Goal: Information Seeking & Learning: Learn about a topic

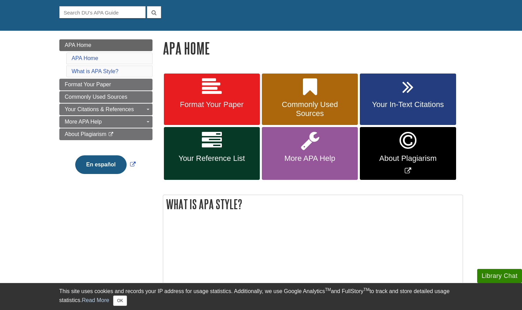
scroll to position [65, 0]
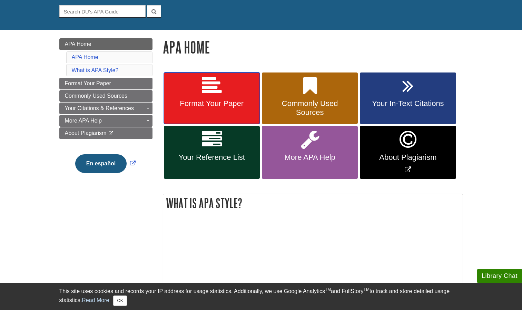
click at [219, 84] on icon at bounding box center [212, 86] width 20 height 20
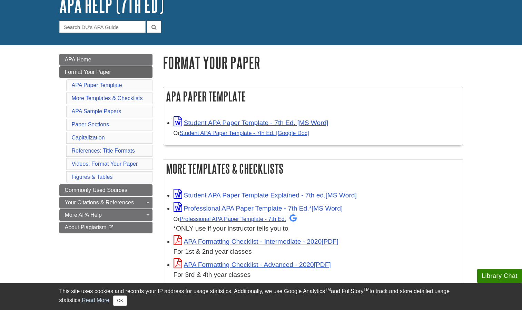
scroll to position [50, 0]
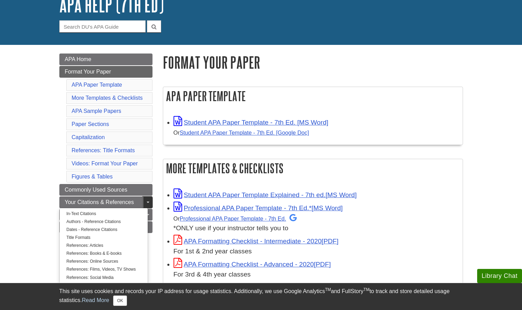
click at [144, 204] on link "Toggle Dropdown" at bounding box center [148, 202] width 10 height 12
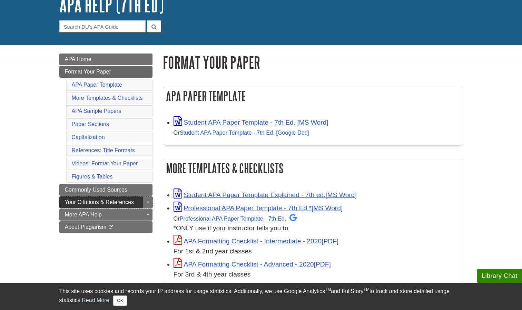
click at [133, 204] on span "Your Citations & References" at bounding box center [99, 202] width 69 height 6
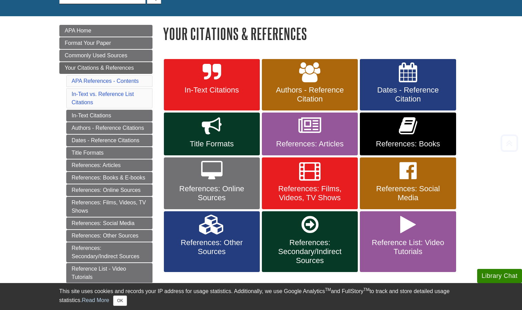
scroll to position [79, 0]
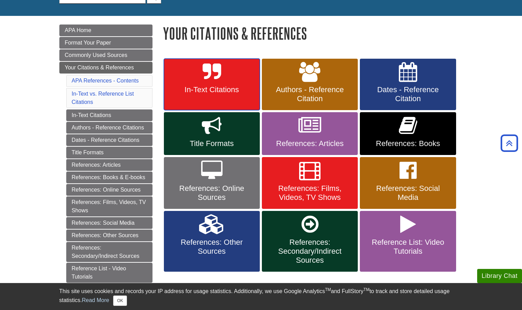
click at [216, 73] on icon at bounding box center [211, 72] width 18 height 20
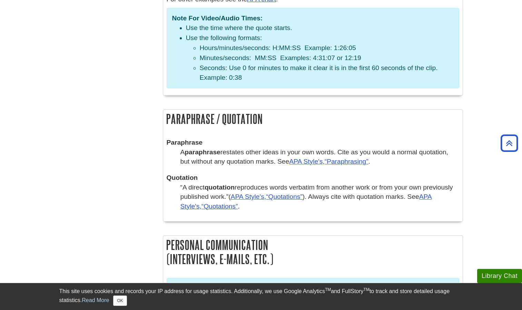
scroll to position [1201, 0]
click at [308, 157] on link "APA Style's, Paraphrasing" at bounding box center [328, 160] width 79 height 7
